Goal: Ask a question: Seek information or help from site administrators or community

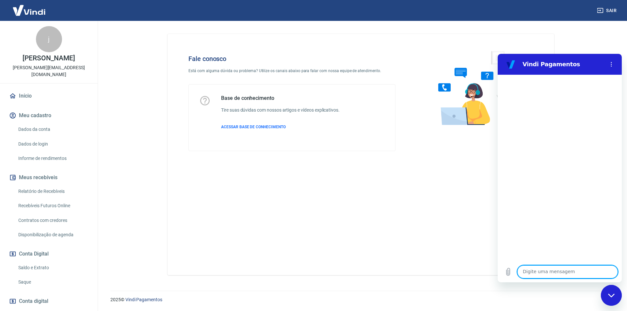
scroll to position [109, 0]
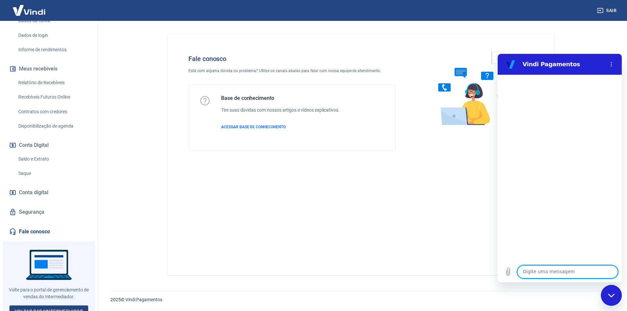
click at [39, 225] on link "Fale conosco" at bounding box center [49, 232] width 82 height 14
click at [542, 272] on textarea at bounding box center [567, 271] width 101 height 13
type textarea "atendente"
click at [609, 268] on icon "Enviar mensagem" at bounding box center [612, 272] width 8 height 8
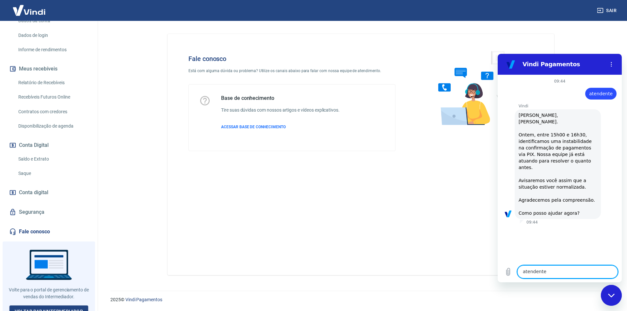
scroll to position [87, 0]
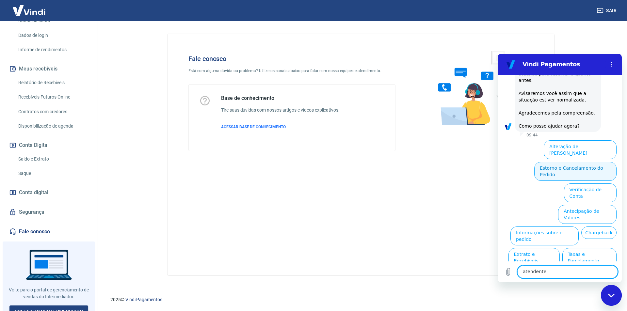
click at [588, 162] on button "Estorno e Cancelamento do Pedido" at bounding box center [575, 171] width 82 height 19
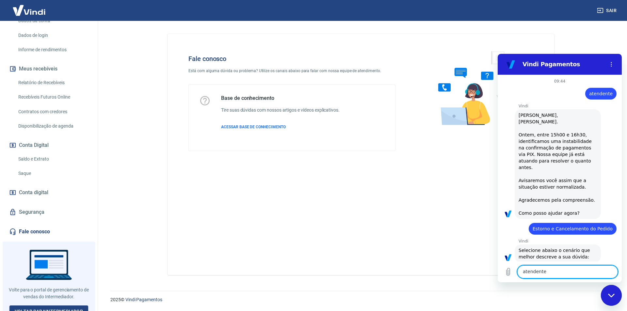
scroll to position [105, 0]
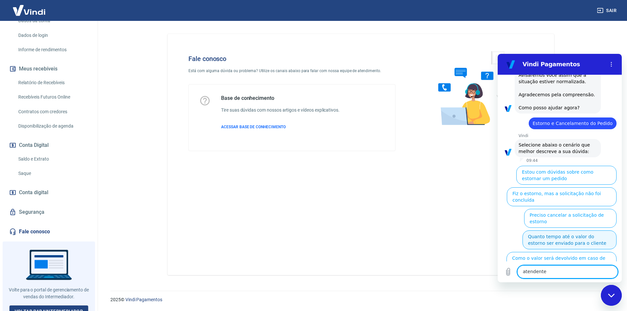
click at [557, 230] on button "Quanto tempo até o valor do estorno ser enviado para o cliente" at bounding box center [569, 239] width 94 height 19
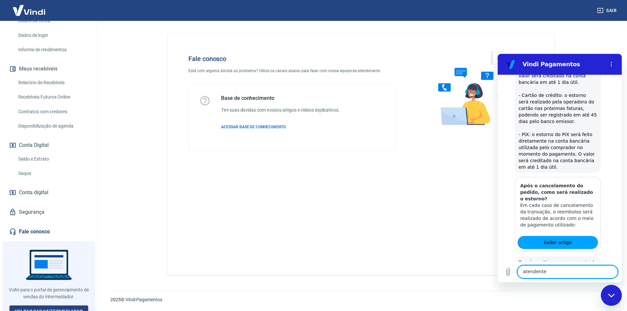
scroll to position [293, 0]
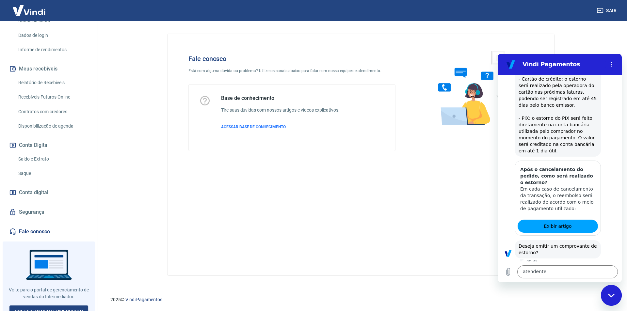
click at [581, 267] on button "Sim" at bounding box center [584, 273] width 19 height 12
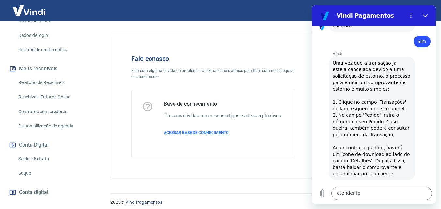
scroll to position [566, 0]
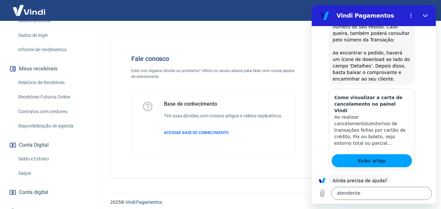
drag, startPoint x: 680, startPoint y: 213, endPoint x: 354, endPoint y: 186, distance: 326.4
click at [394, 195] on button "Sim" at bounding box center [398, 201] width 19 height 12
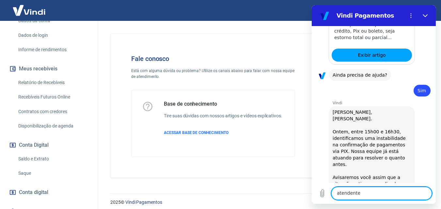
scroll to position [809, 0]
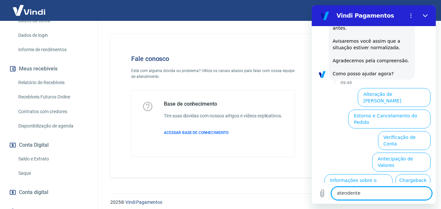
click at [355, 194] on textarea "atendente" at bounding box center [381, 193] width 101 height 13
type textarea "atendente"
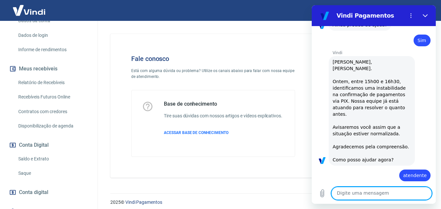
scroll to position [724, 0]
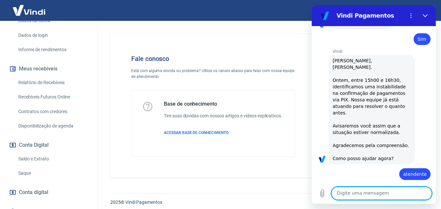
click at [367, 193] on textarea at bounding box center [381, 193] width 101 height 13
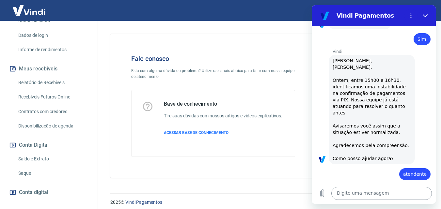
click at [382, 196] on textarea at bounding box center [381, 193] width 101 height 13
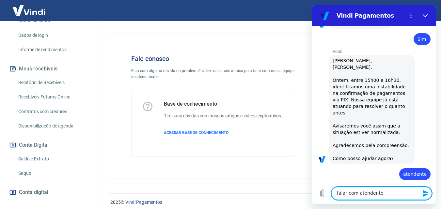
type textarea "falar com atendente"
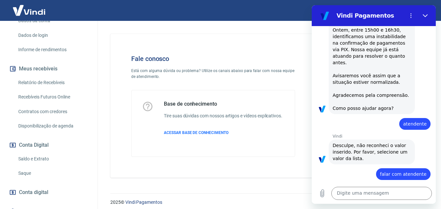
scroll to position [5, 0]
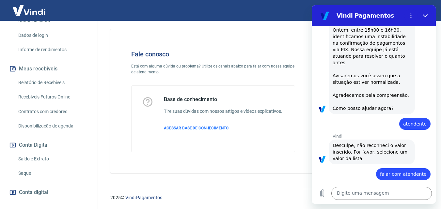
click at [190, 128] on span "ACESSAR BASE DE CONHECIMENTO" at bounding box center [196, 128] width 65 height 5
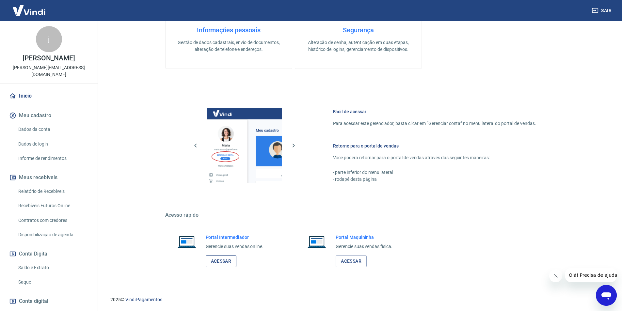
scroll to position [198, 0]
click at [219, 259] on link "Acessar" at bounding box center [221, 261] width 31 height 12
